Goal: Navigation & Orientation: Find specific page/section

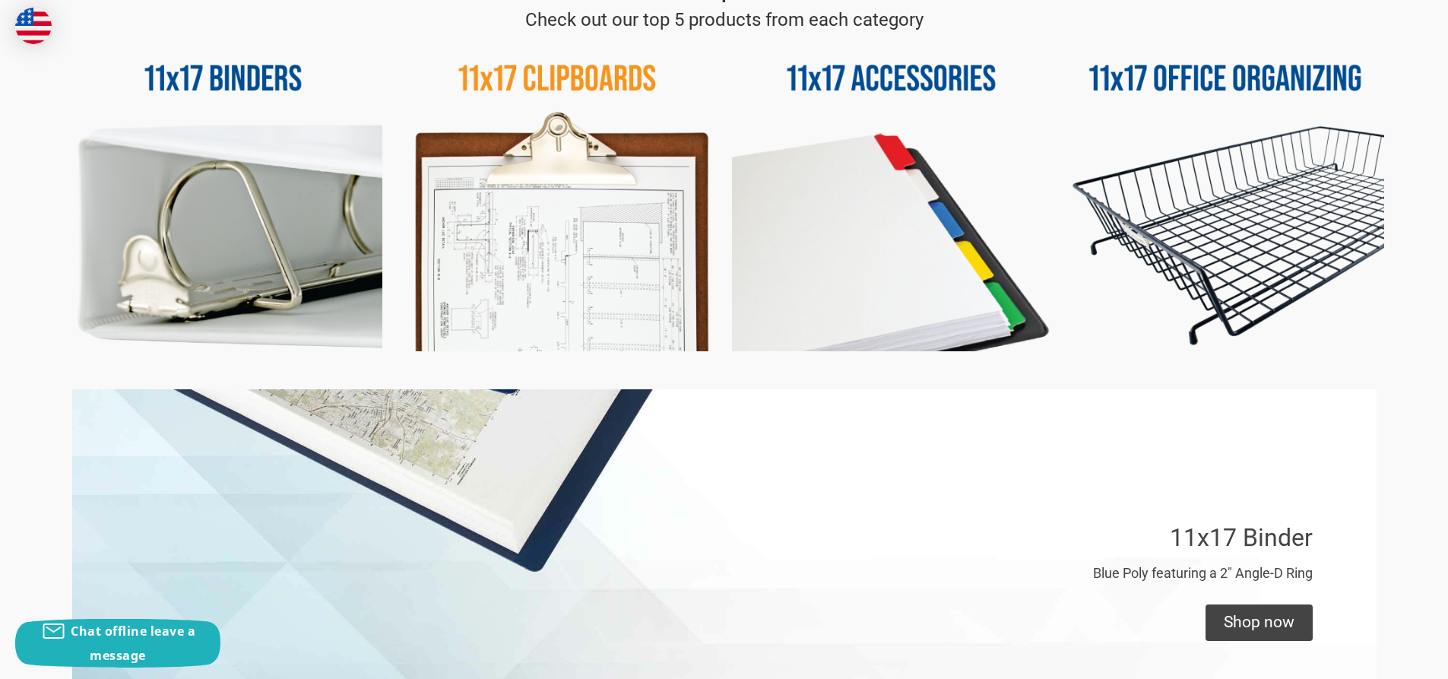
scroll to position [836, 0]
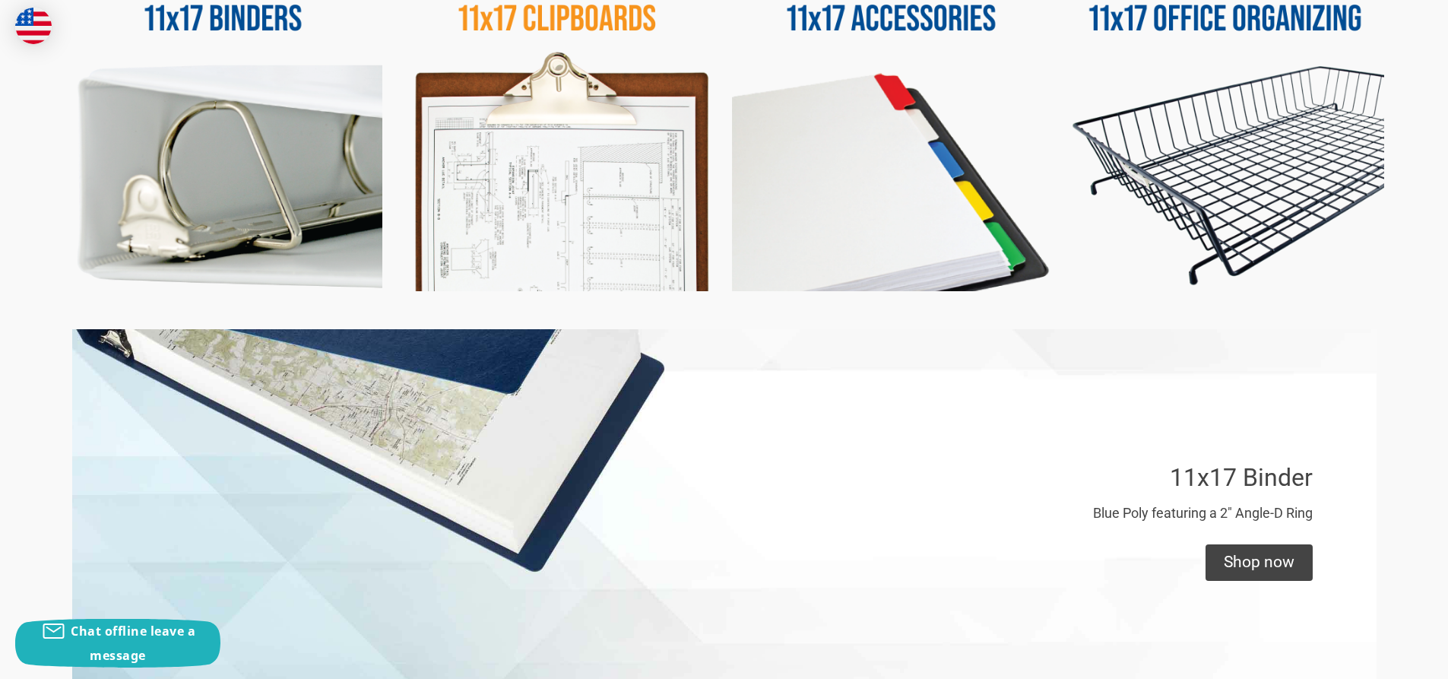
click at [578, 136] on img at bounding box center [557, 132] width 319 height 319
